Goal: Task Accomplishment & Management: Manage account settings

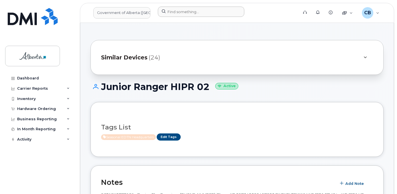
scroll to position [90, 0]
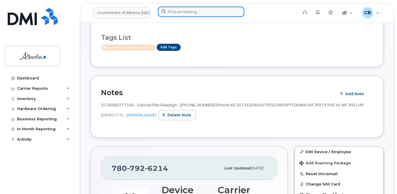
click at [178, 11] on input at bounding box center [201, 12] width 86 height 10
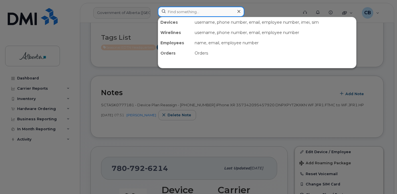
paste input "7802032436"
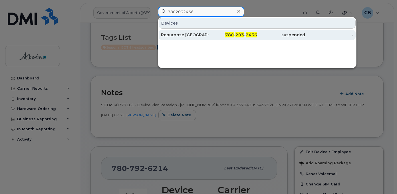
type input "7802032436"
click at [197, 37] on div "Repurpose [GEOGRAPHIC_DATA]" at bounding box center [185, 35] width 48 height 6
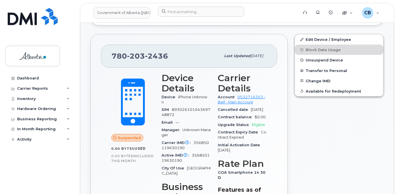
scroll to position [171, 0]
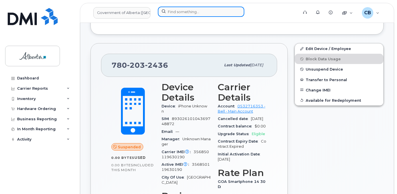
click at [179, 12] on input at bounding box center [201, 12] width 86 height 10
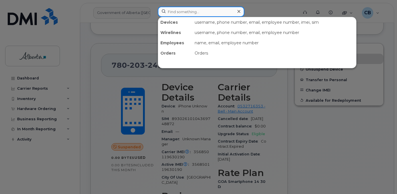
paste input "4033314848"
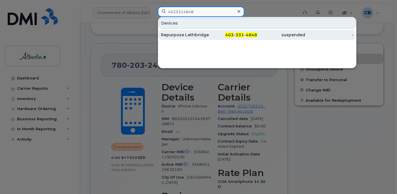
type input "4033314848"
click at [182, 35] on div "Repurpose Lethbridge" at bounding box center [185, 35] width 48 height 6
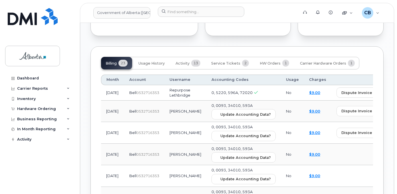
scroll to position [500, 0]
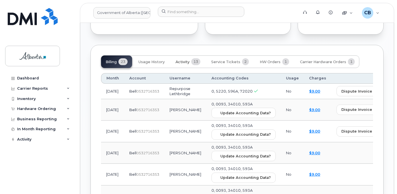
click at [187, 63] on span "Activity" at bounding box center [183, 62] width 14 height 5
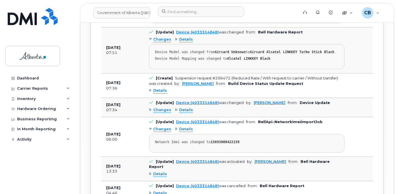
scroll to position [671, 0]
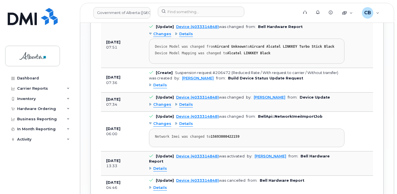
click at [150, 103] on div "Changes" at bounding box center [160, 104] width 22 height 5
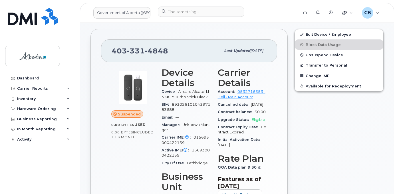
scroll to position [148, 0]
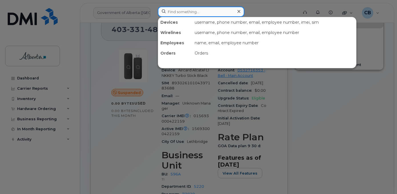
click at [168, 13] on input at bounding box center [201, 12] width 86 height 10
paste input "7802399229"
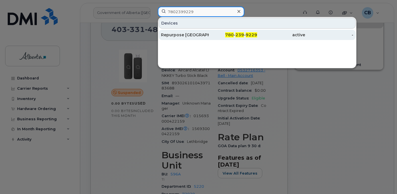
type input "7802399229"
click at [174, 35] on div "Repurpose Edmonton" at bounding box center [185, 35] width 48 height 6
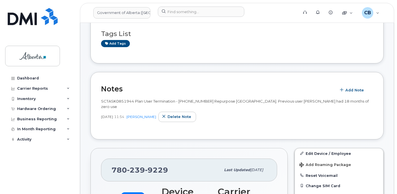
scroll to position [57, 0]
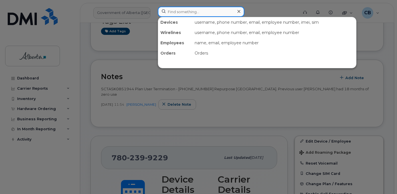
click at [194, 13] on input at bounding box center [201, 12] width 86 height 10
paste input "7802375812"
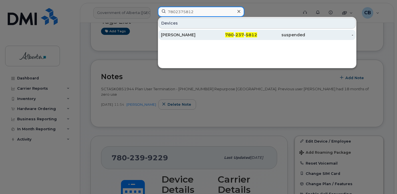
type input "7802375812"
click at [181, 33] on div "Shawna Banack" at bounding box center [185, 35] width 48 height 6
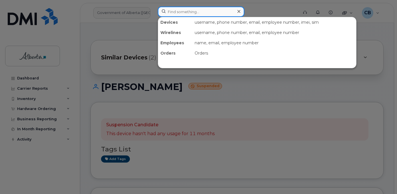
click at [169, 13] on input at bounding box center [201, 12] width 86 height 10
paste input "4034788971"
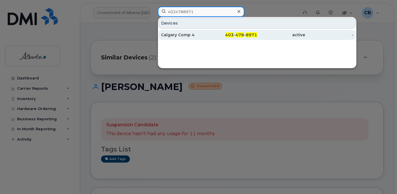
type input "4034788971"
click at [173, 34] on div "Calgary Comp 4" at bounding box center [185, 35] width 48 height 6
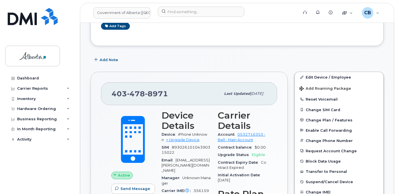
scroll to position [143, 0]
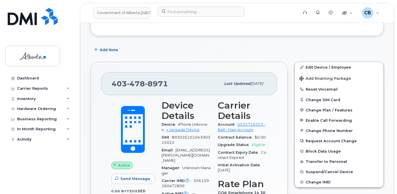
drag, startPoint x: 299, startPoint y: 88, endPoint x: 235, endPoint y: 53, distance: 72.7
click at [235, 53] on div "Add Note" at bounding box center [236, 50] width 293 height 10
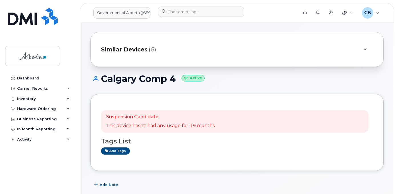
scroll to position [0, 0]
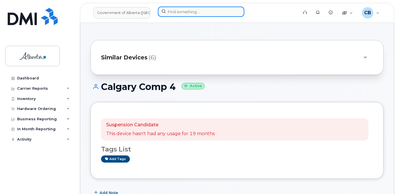
click at [180, 12] on input at bounding box center [201, 12] width 86 height 10
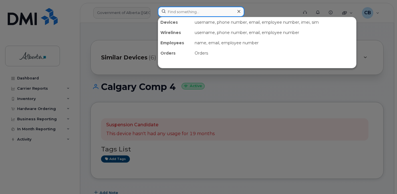
paste input "5875451882"
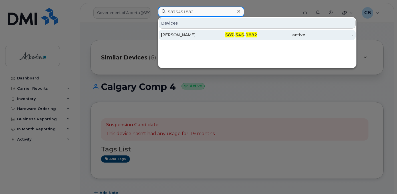
type input "5875451882"
click at [178, 33] on div "[PERSON_NAME]" at bounding box center [185, 35] width 48 height 6
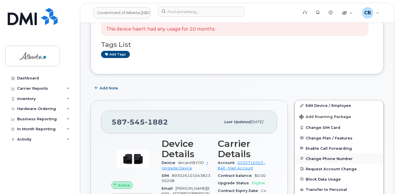
scroll to position [143, 0]
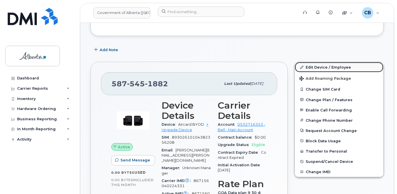
click at [317, 67] on link "Edit Device / Employee" at bounding box center [339, 67] width 88 height 10
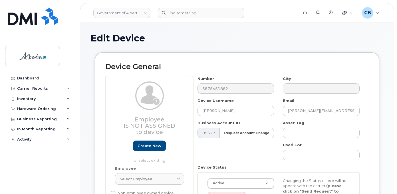
select select "4749748"
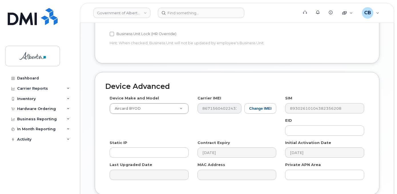
scroll to position [285, 0]
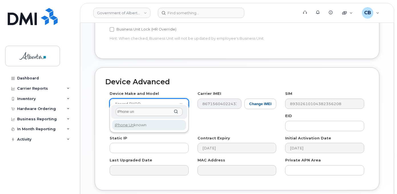
type input "iPhone un"
select select "185"
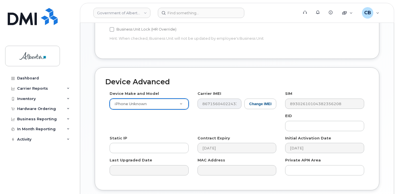
scroll to position [324, 0]
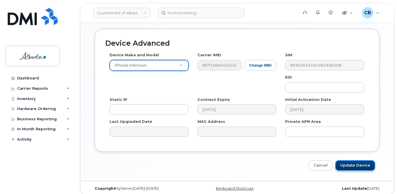
click at [355, 160] on input "Update Device" at bounding box center [355, 165] width 40 height 11
type input "Saving..."
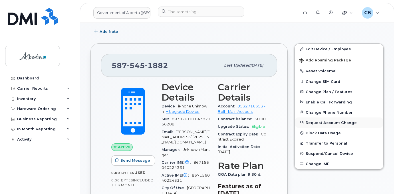
scroll to position [171, 0]
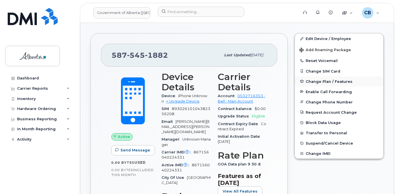
click at [317, 82] on span "Change Plan / Features" at bounding box center [329, 81] width 47 height 4
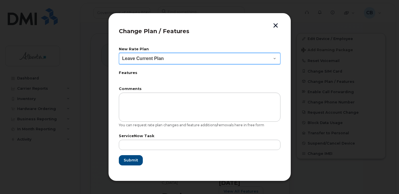
click at [273, 57] on select "Leave Current Plan GOA - Voice Plan 5 GOA Smartphone 14 30D GOA Unlimited Smart…" at bounding box center [200, 58] width 162 height 11
select select "2483362"
click at [119, 53] on select "Leave Current Plan GOA - Voice Plan 5 GOA Smartphone 14 30D GOA Unlimited Smart…" at bounding box center [200, 58] width 162 height 11
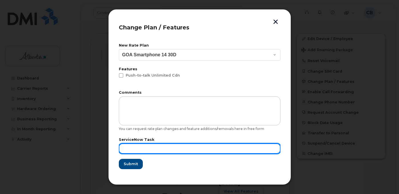
click at [137, 146] on input "text" at bounding box center [200, 148] width 162 height 10
paste input "SCTASK0853014"
type input "SCTASK0853014"
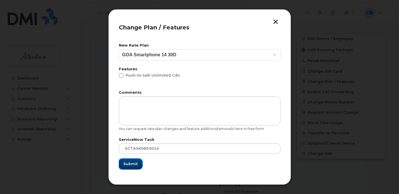
click at [132, 164] on span "Submit" at bounding box center [130, 163] width 14 height 5
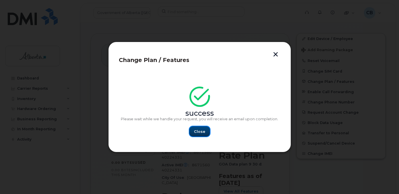
click at [203, 130] on span "Close" at bounding box center [199, 131] width 11 height 5
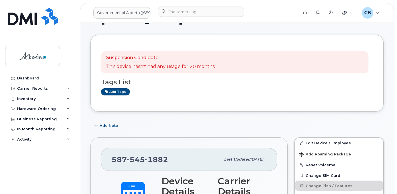
scroll to position [57, 0]
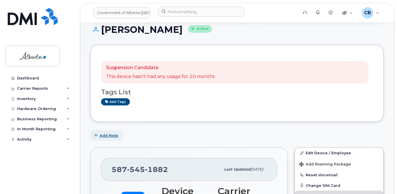
click at [111, 136] on span "Add Note" at bounding box center [109, 135] width 19 height 5
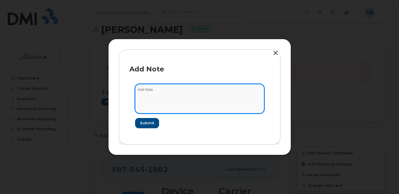
click at [156, 91] on textarea at bounding box center [199, 98] width 129 height 29
type textarea "Changed rate plan from data to voice and data."
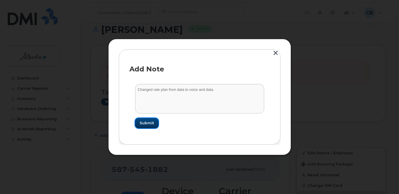
click at [153, 122] on span "Submit" at bounding box center [147, 122] width 14 height 5
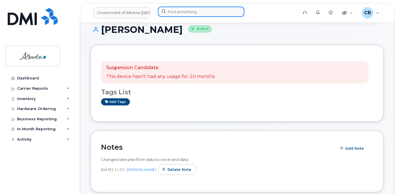
click at [169, 10] on input at bounding box center [201, 12] width 86 height 10
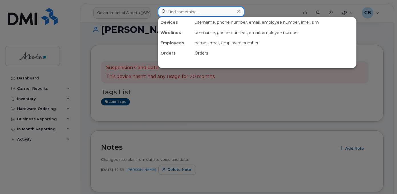
paste input "5875451857"
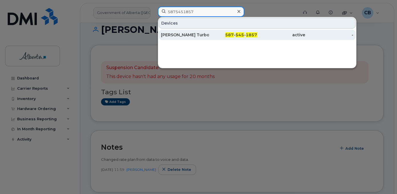
type input "5875451857"
click at [195, 34] on div "[PERSON_NAME] Turbostick" at bounding box center [185, 35] width 48 height 6
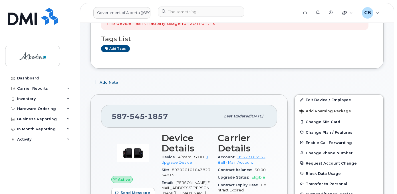
scroll to position [108, 0]
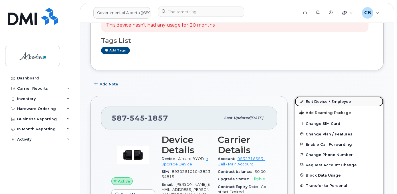
click at [318, 100] on link "Edit Device / Employee" at bounding box center [339, 101] width 88 height 10
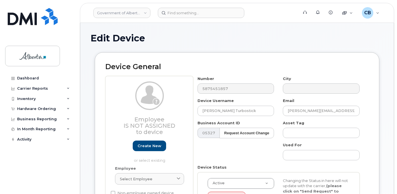
select select "4120336"
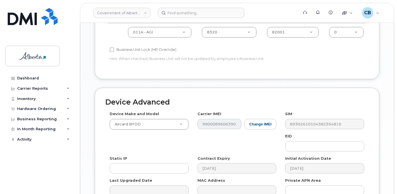
scroll to position [279, 0]
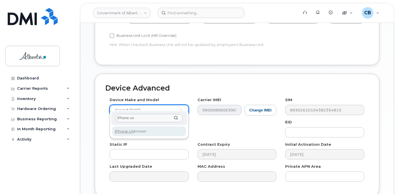
type input "iPhone un"
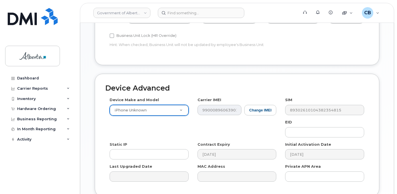
select select "185"
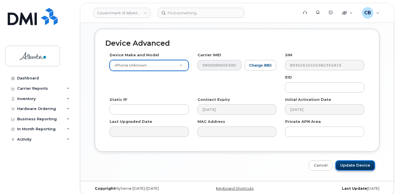
click at [356, 162] on input "Update Device" at bounding box center [355, 165] width 40 height 11
type input "Saving..."
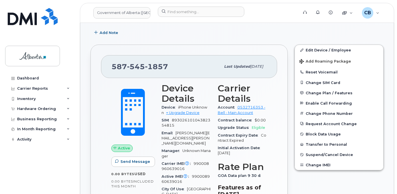
scroll to position [162, 0]
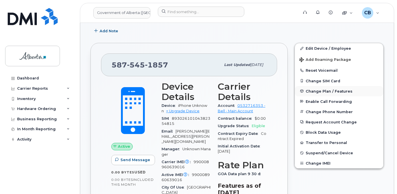
click at [326, 89] on span "Change Plan / Features" at bounding box center [329, 91] width 47 height 4
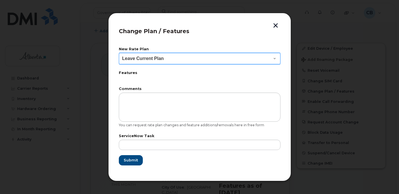
click at [275, 59] on select "Leave Current Plan GOA - Voice Plan 5 GOA Smartphone 14 30D GOA Unlimited Smart…" at bounding box center [200, 58] width 162 height 11
select select "2483362"
click at [119, 53] on select "Leave Current Plan GOA - Voice Plan 5 GOA Smartphone 14 30D GOA Unlimited Smart…" at bounding box center [200, 58] width 162 height 11
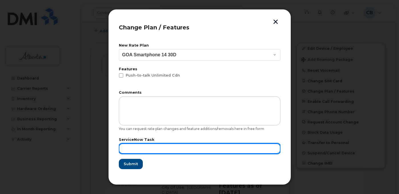
click at [124, 147] on input "text" at bounding box center [200, 148] width 162 height 10
paste input "SCTASK0853014"
type input "SCTASK0853014"
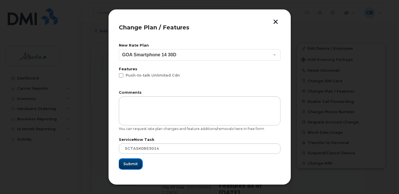
click at [128, 162] on span "Submit" at bounding box center [130, 163] width 14 height 5
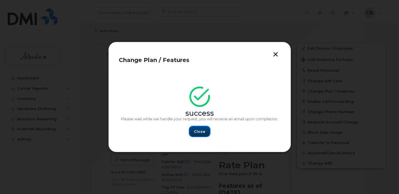
click at [202, 133] on span "Close" at bounding box center [199, 131] width 11 height 5
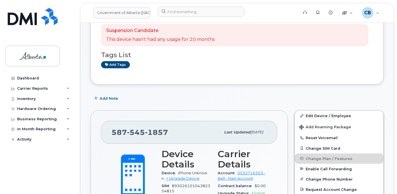
scroll to position [76, 0]
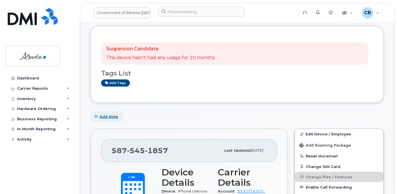
click at [111, 117] on span "Add Note" at bounding box center [109, 116] width 19 height 5
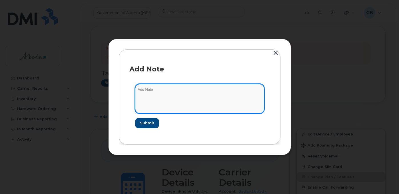
click at [150, 90] on textarea at bounding box center [199, 98] width 129 height 29
type textarea "Changed plan from data to voice and data."
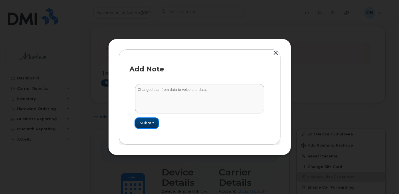
click at [149, 122] on span "Submit" at bounding box center [147, 122] width 14 height 5
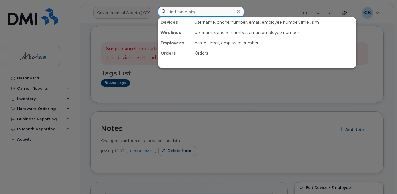
click at [183, 11] on input at bounding box center [201, 12] width 86 height 10
paste input "4038290280"
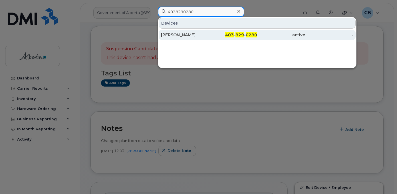
type input "4038290280"
click at [181, 33] on div "Muskan Khanderia" at bounding box center [185, 35] width 48 height 6
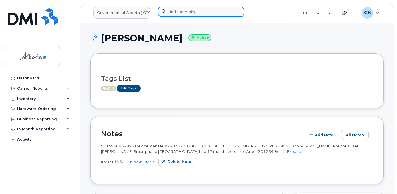
click at [179, 14] on input at bounding box center [201, 12] width 86 height 10
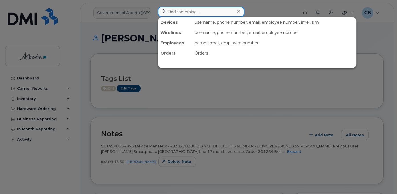
paste input "5875451828"
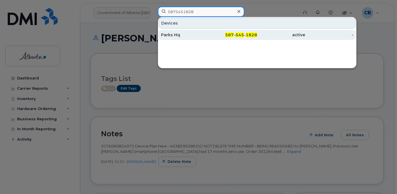
type input "5875451828"
click at [171, 34] on div "Parks Hq" at bounding box center [185, 35] width 48 height 6
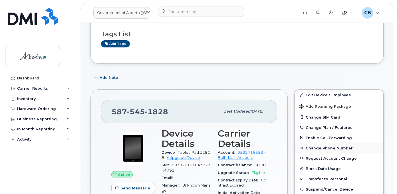
scroll to position [29, 0]
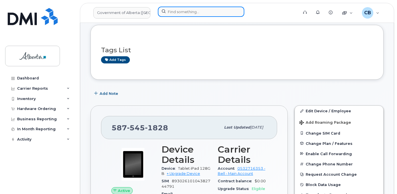
click at [180, 11] on input at bounding box center [201, 12] width 86 height 10
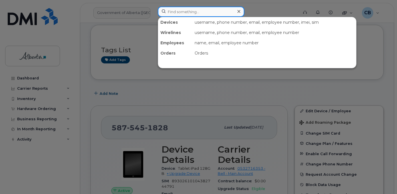
paste input "5875450024"
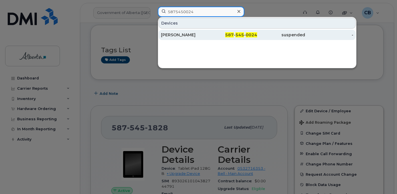
type input "5875450024"
click at [176, 35] on div "[PERSON_NAME]" at bounding box center [185, 35] width 48 height 6
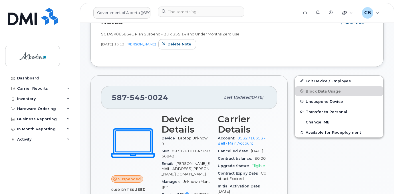
scroll to position [171, 0]
